Goal: Task Accomplishment & Management: Use online tool/utility

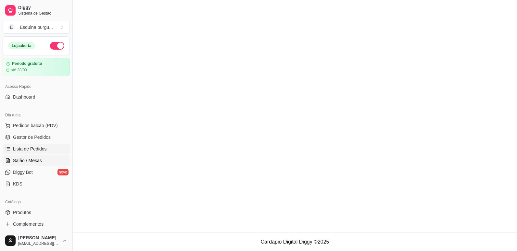
click at [44, 160] on link "Salão / Mesas" at bounding box center [36, 161] width 67 height 10
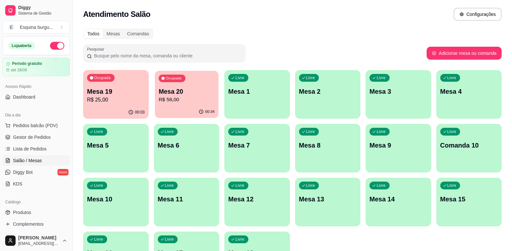
click at [184, 100] on p "R$ 58,00" at bounding box center [186, 99] width 56 height 7
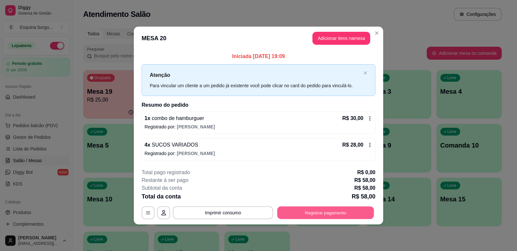
click at [357, 209] on button "Registrar pagamento" at bounding box center [325, 213] width 97 height 13
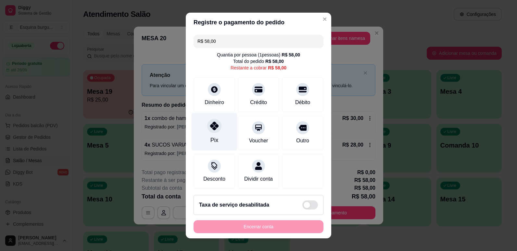
click at [213, 137] on div "Pix" at bounding box center [214, 140] width 8 height 8
type input "R$ 0,00"
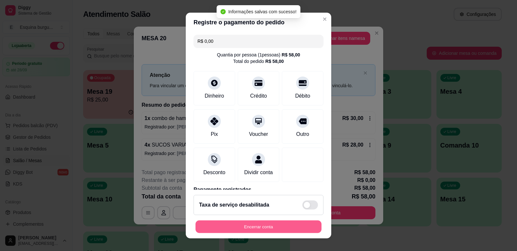
click at [267, 224] on button "Encerrar conta" at bounding box center [259, 227] width 126 height 13
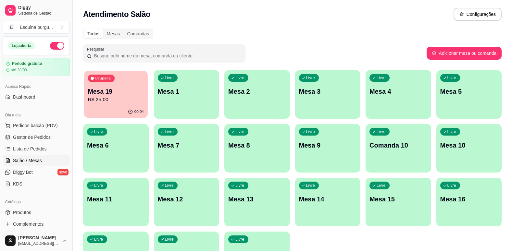
click at [120, 110] on div "00:04" at bounding box center [115, 112] width 63 height 12
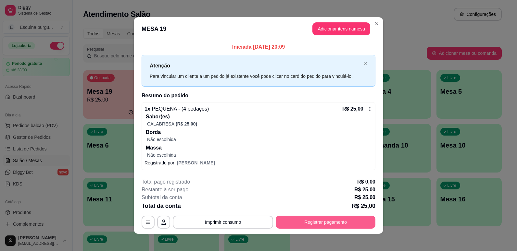
click at [316, 220] on button "Registrar pagamento" at bounding box center [326, 222] width 100 height 13
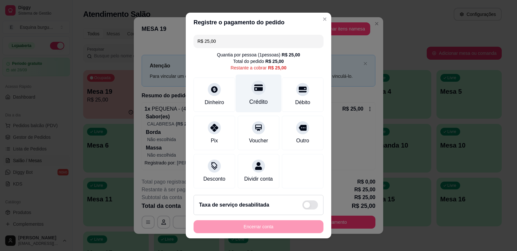
click at [254, 90] on icon at bounding box center [258, 87] width 8 height 6
type input "R$ 0,00"
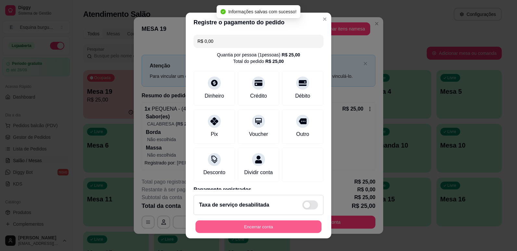
click at [287, 225] on button "Encerrar conta" at bounding box center [259, 227] width 126 height 13
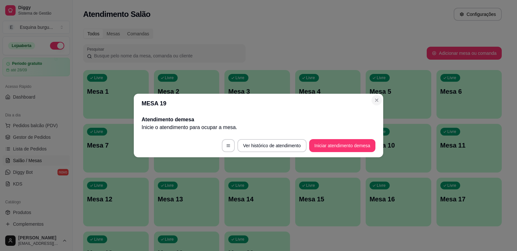
click at [386, 37] on div "MESA 19 Atendimento de mesa Inicie o atendimento para ocupar a mesa . Ver histó…" at bounding box center [258, 125] width 517 height 251
